Goal: Information Seeking & Learning: Learn about a topic

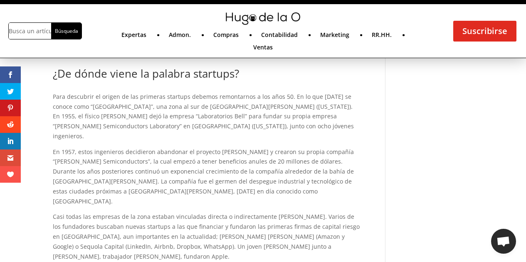
scroll to position [438, 0]
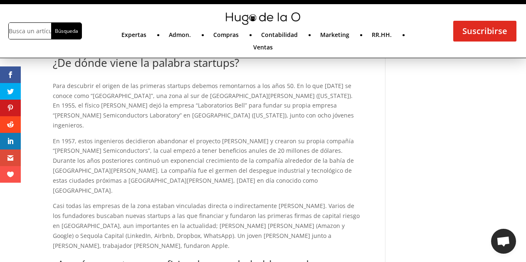
click at [326, 101] on p "Para descubrir el origen de las primeras startups debemos remontarnos a los año…" at bounding box center [208, 108] width 310 height 55
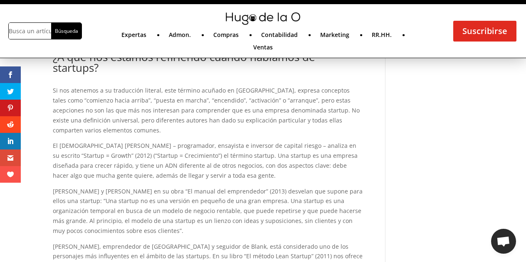
scroll to position [604, 0]
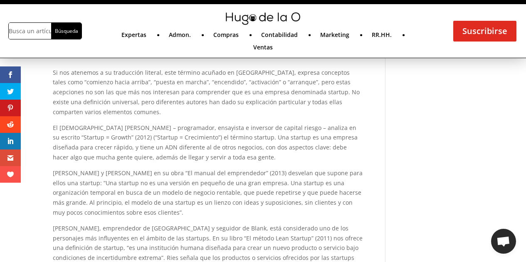
scroll to position [853, 0]
click at [326, 123] on p "El [DEMOGRAPHIC_DATA] [PERSON_NAME] – programador, ensayista e inversor de capi…" at bounding box center [208, 145] width 310 height 45
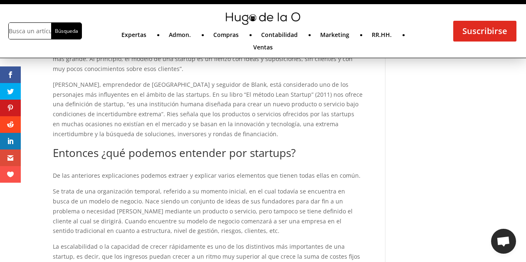
scroll to position [1020, 0]
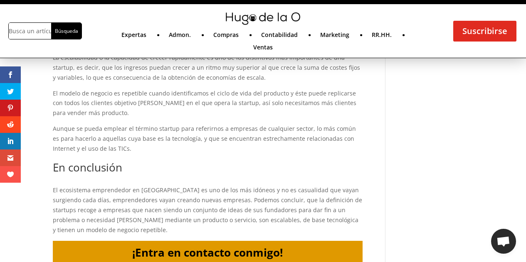
scroll to position [1144, 0]
